Goal: Task Accomplishment & Management: Manage account settings

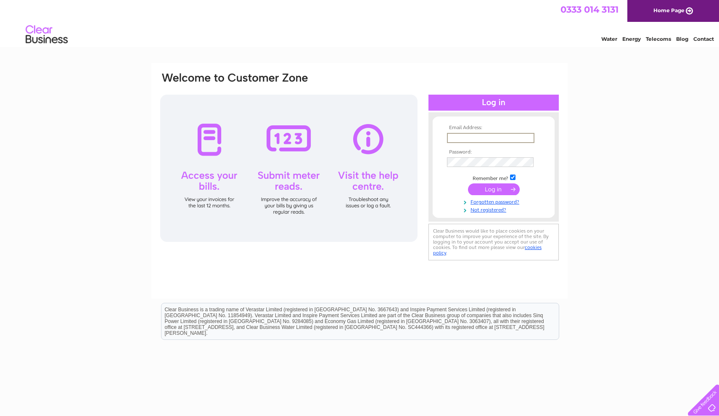
type input "domenicdirollo@doctors.org.uk"
click at [494, 188] on input "submit" at bounding box center [494, 189] width 52 height 12
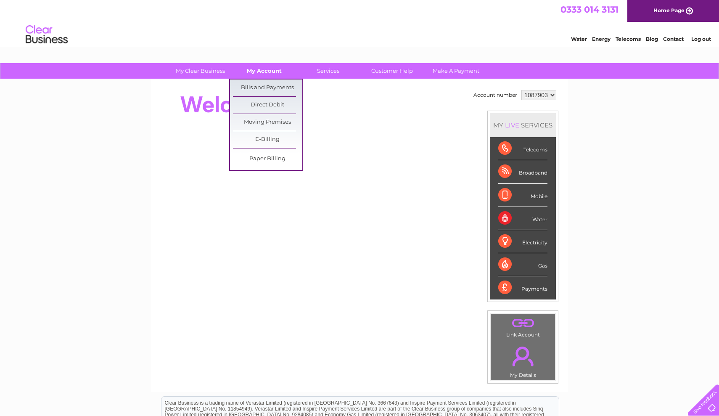
click at [262, 71] on link "My Account" at bounding box center [264, 71] width 69 height 16
click at [259, 90] on link "Bills and Payments" at bounding box center [267, 87] width 69 height 17
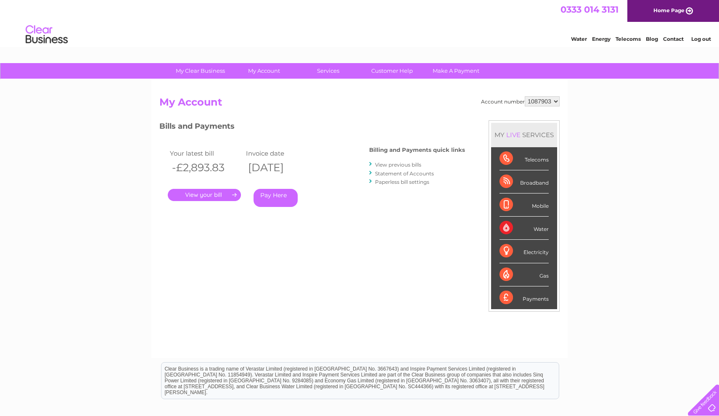
click at [209, 193] on link "." at bounding box center [204, 195] width 73 height 12
